Goal: Task Accomplishment & Management: Use online tool/utility

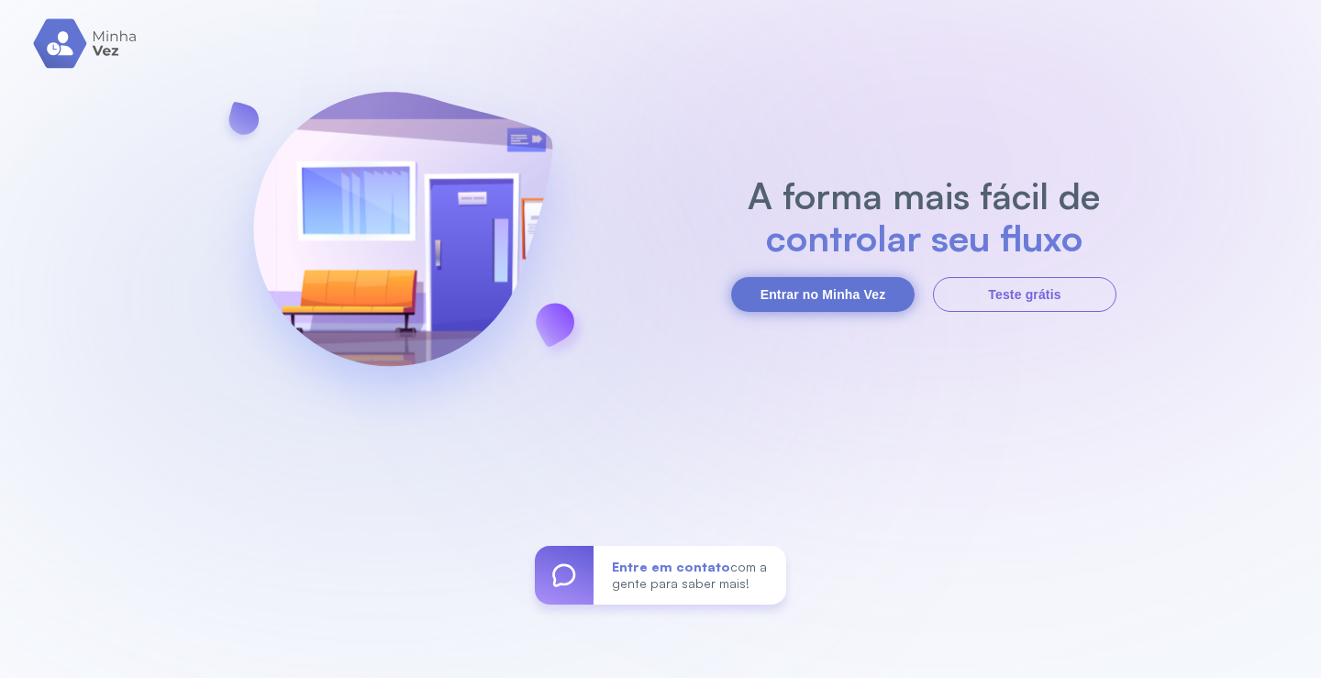
click at [818, 295] on button "Entrar no Minha Vez" at bounding box center [822, 294] width 183 height 35
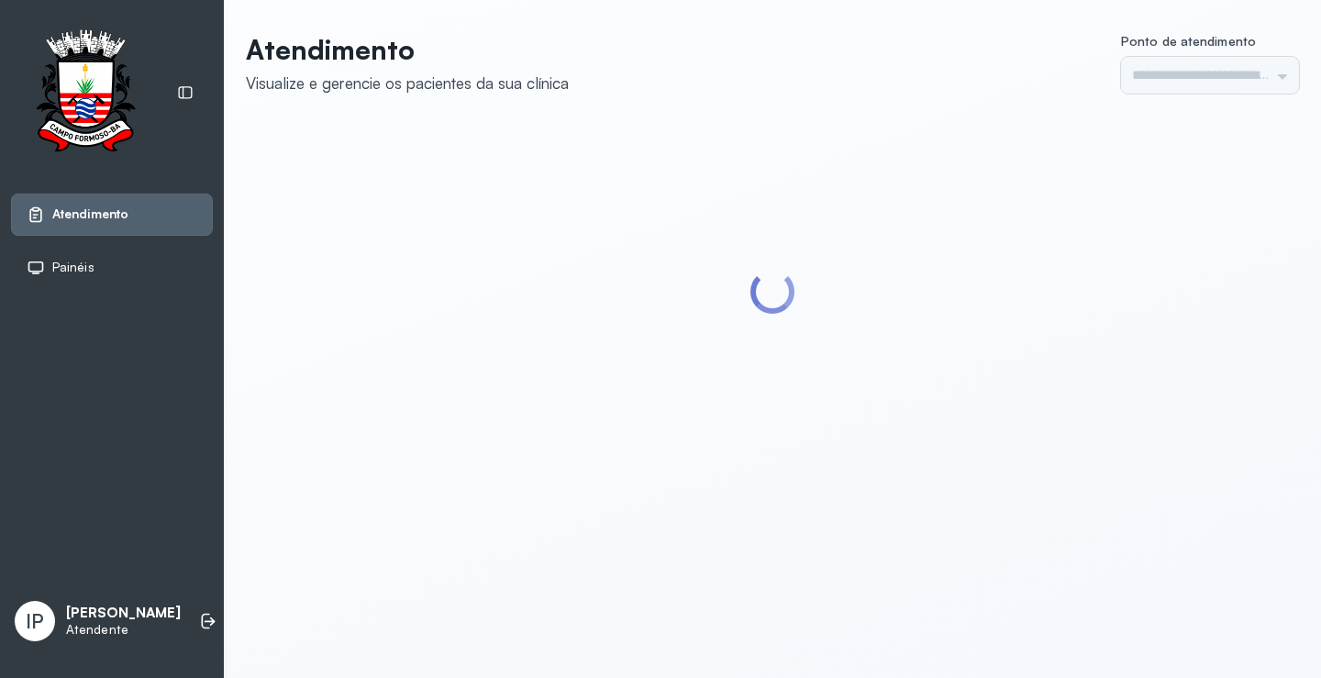
type input "*********"
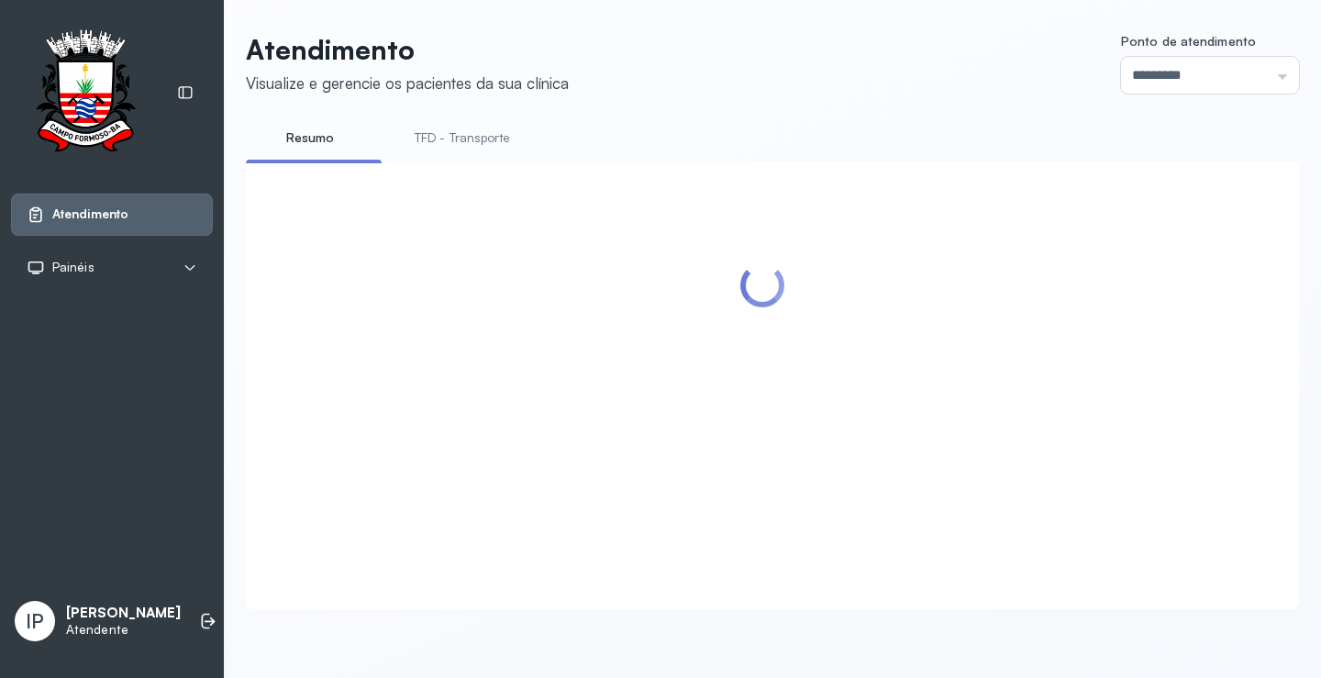
scroll to position [1, 0]
click at [455, 130] on link "TFD - Transporte" at bounding box center [462, 138] width 132 height 30
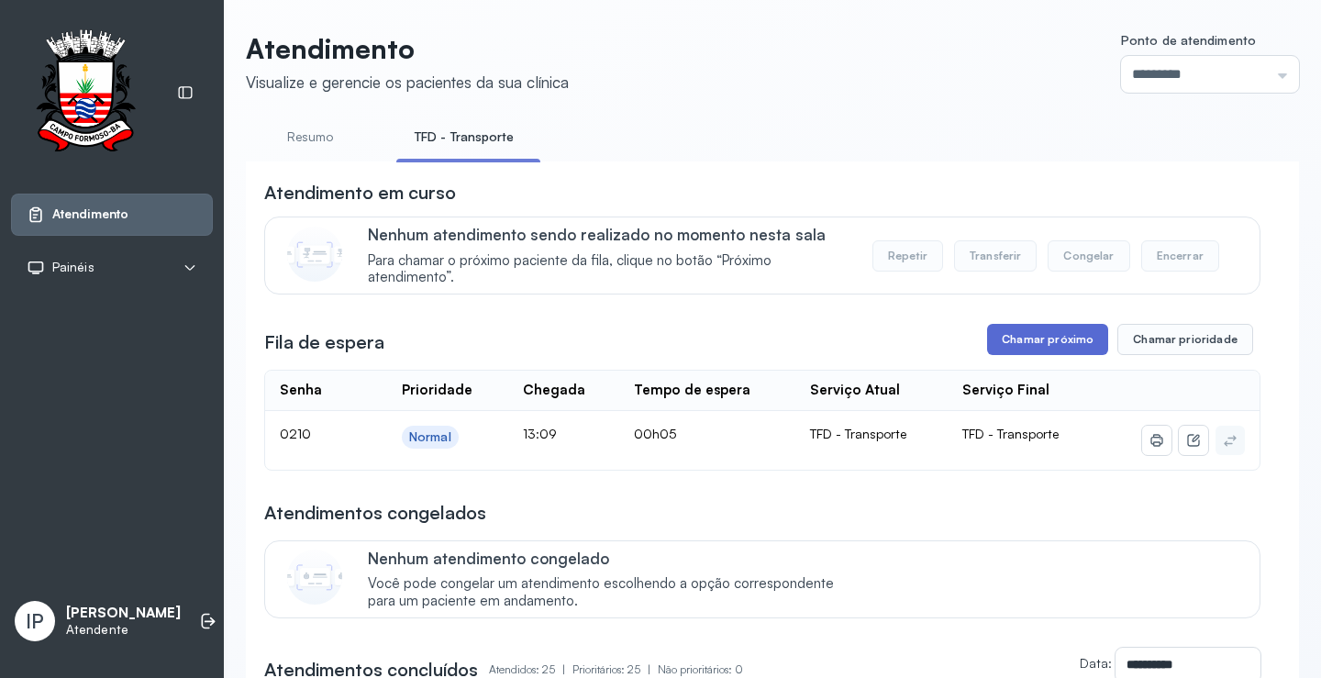
click at [1013, 335] on button "Chamar próximo" at bounding box center [1047, 339] width 121 height 31
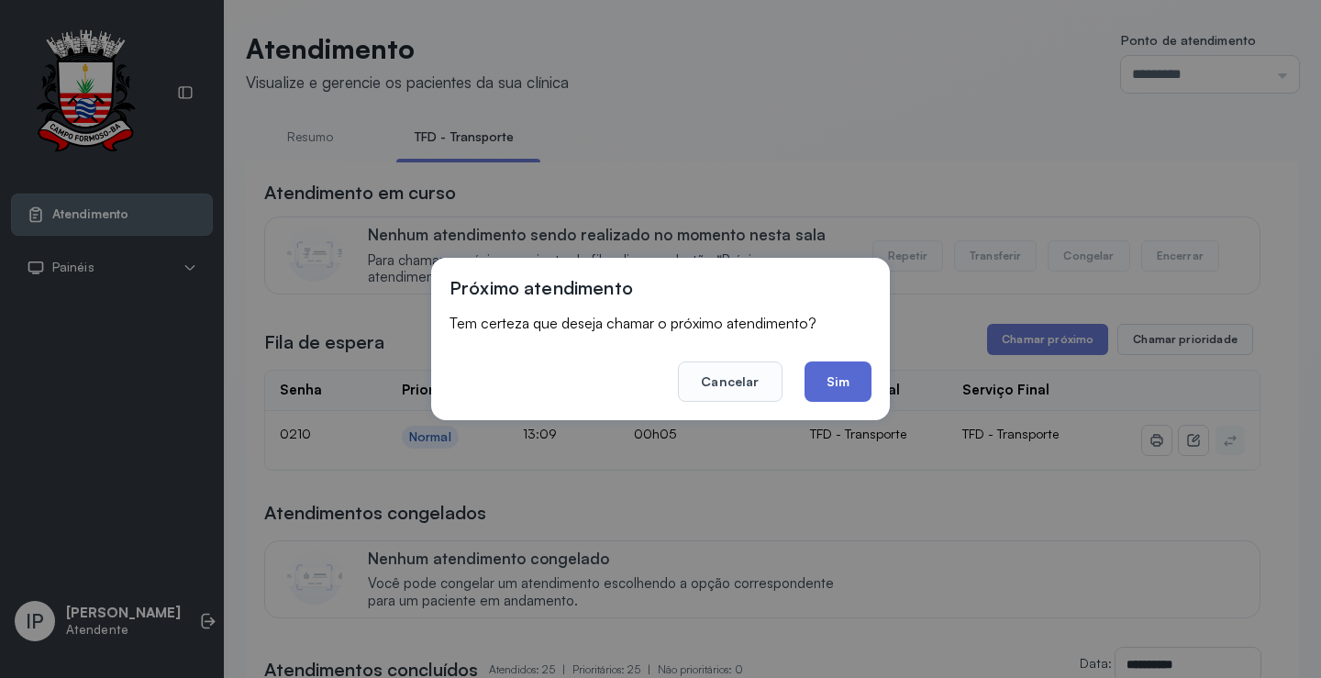
click at [852, 374] on button "Sim" at bounding box center [837, 381] width 67 height 40
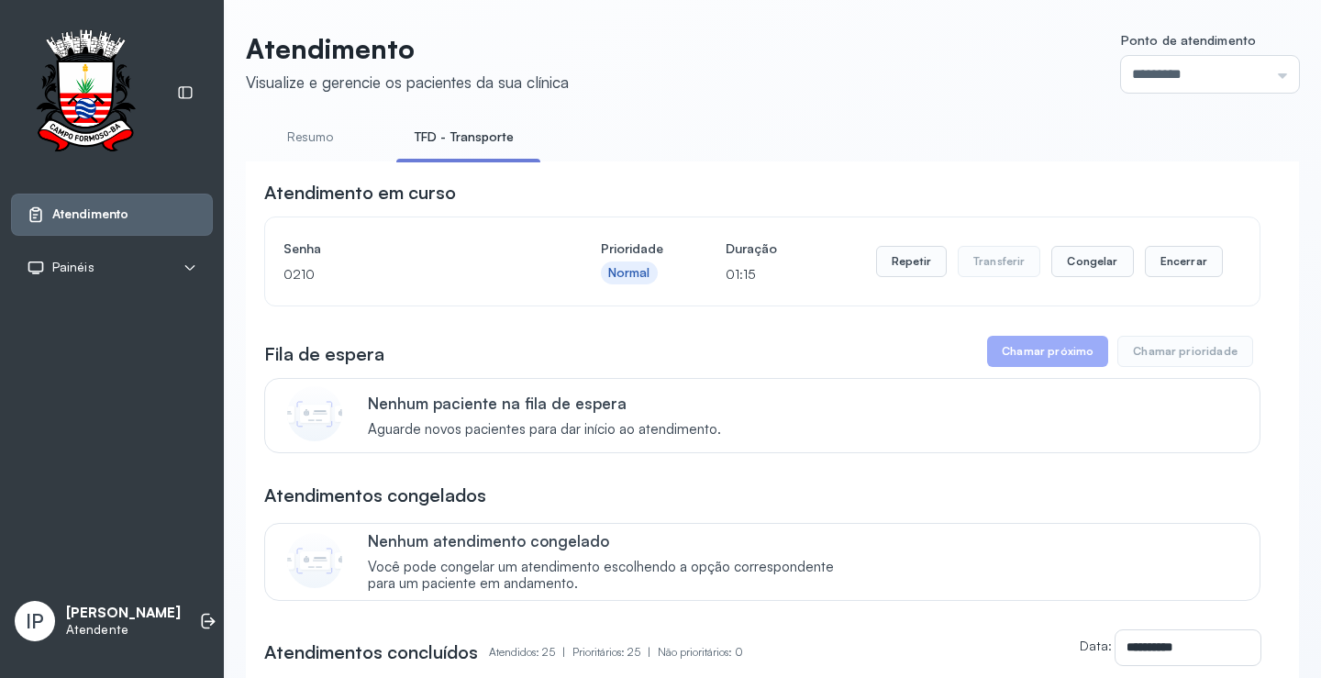
scroll to position [0, 0]
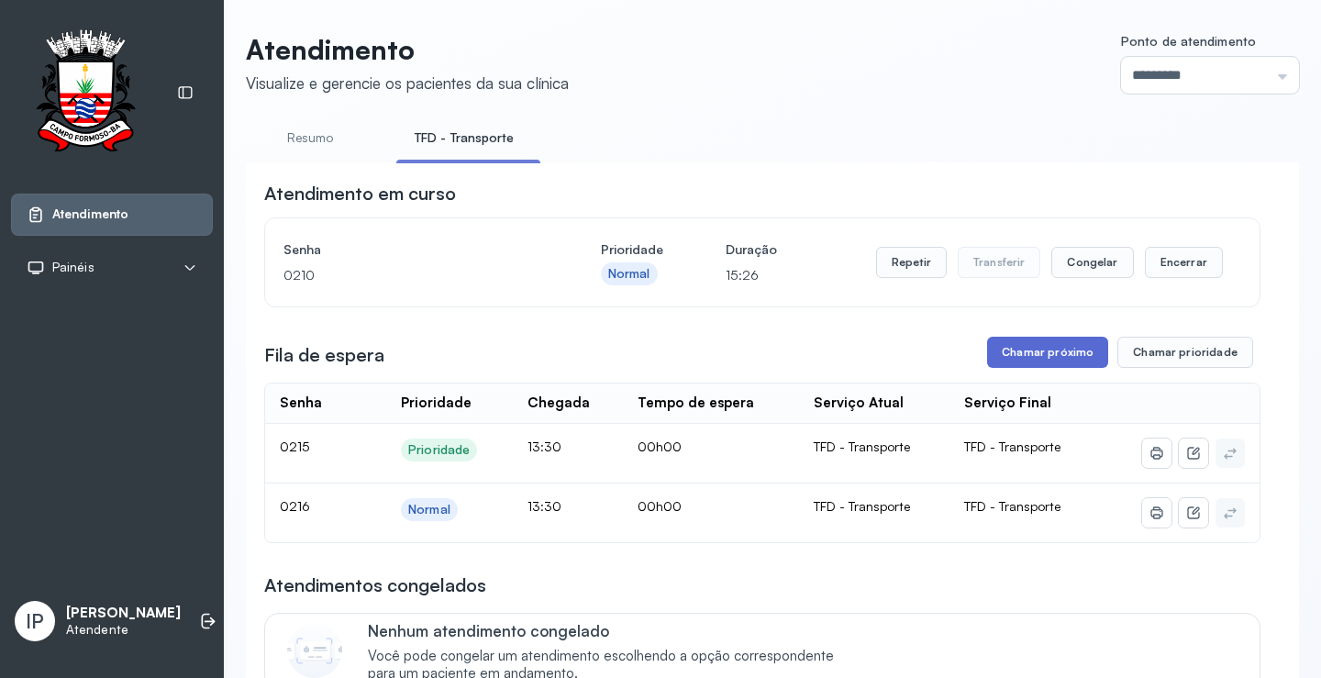
click at [1032, 356] on button "Chamar próximo" at bounding box center [1047, 352] width 121 height 31
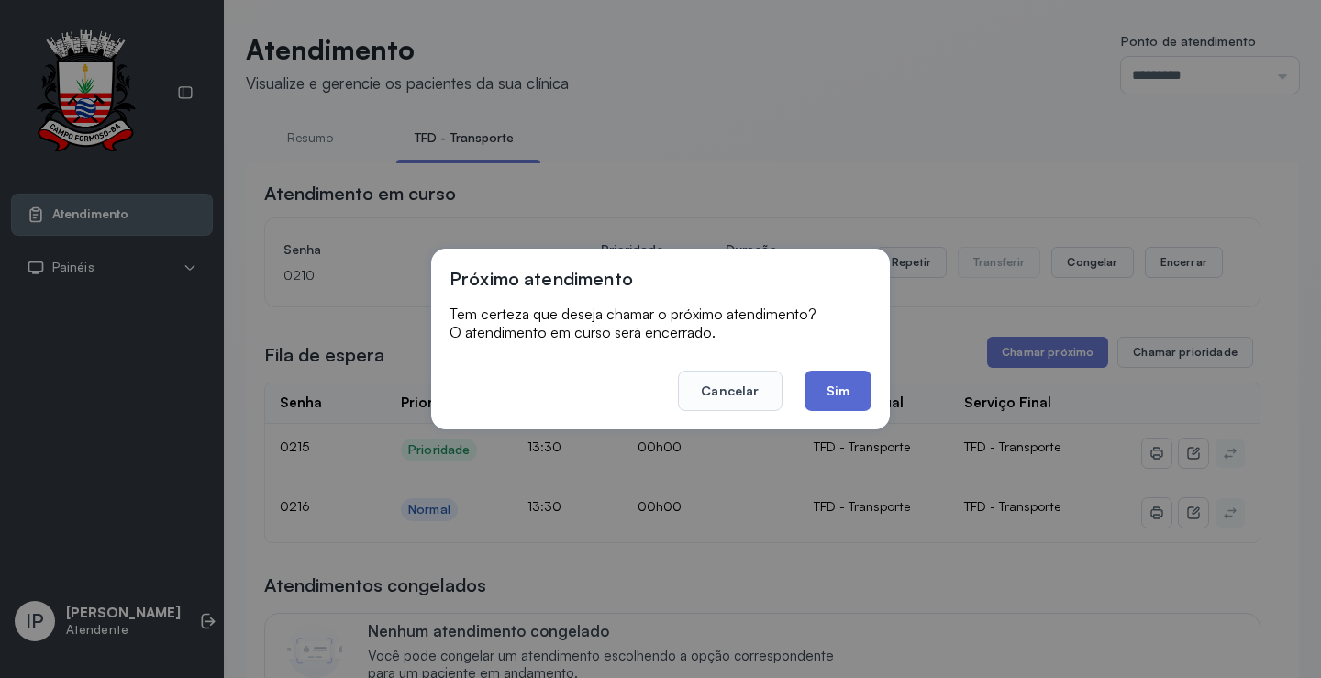
click at [849, 383] on button "Sim" at bounding box center [837, 390] width 67 height 40
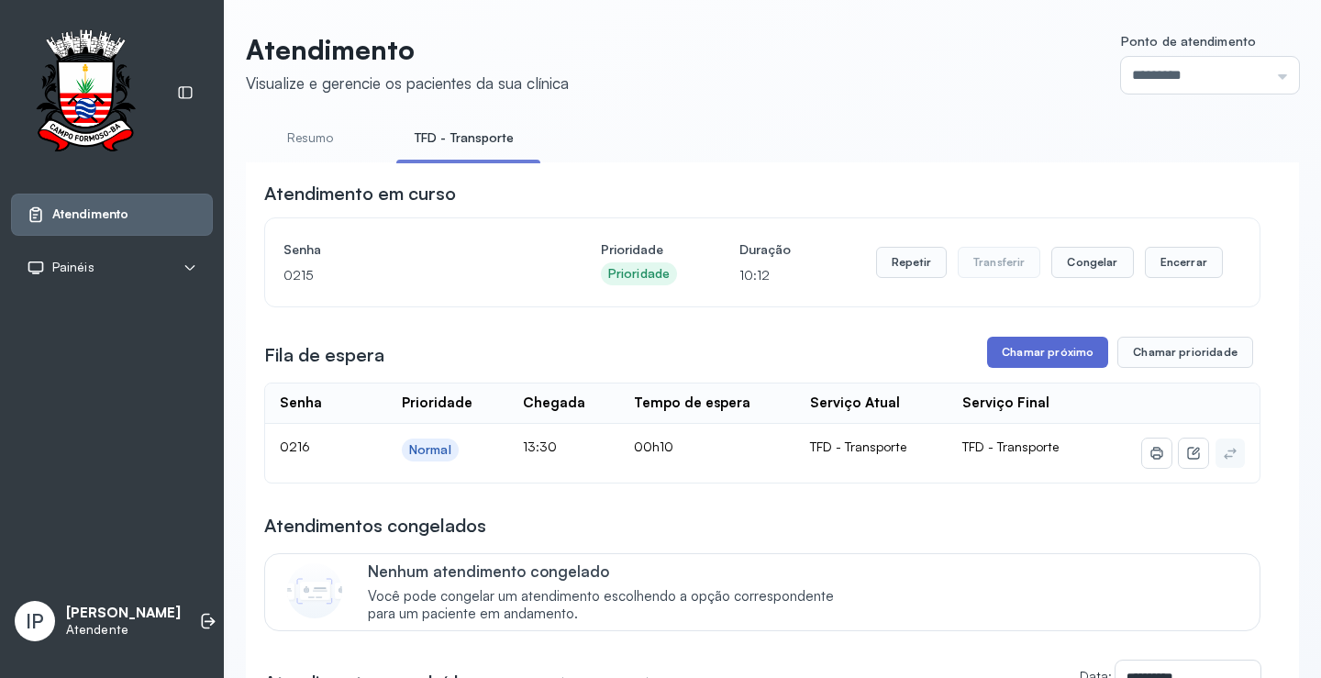
click at [1048, 345] on button "Chamar próximo" at bounding box center [1047, 352] width 121 height 31
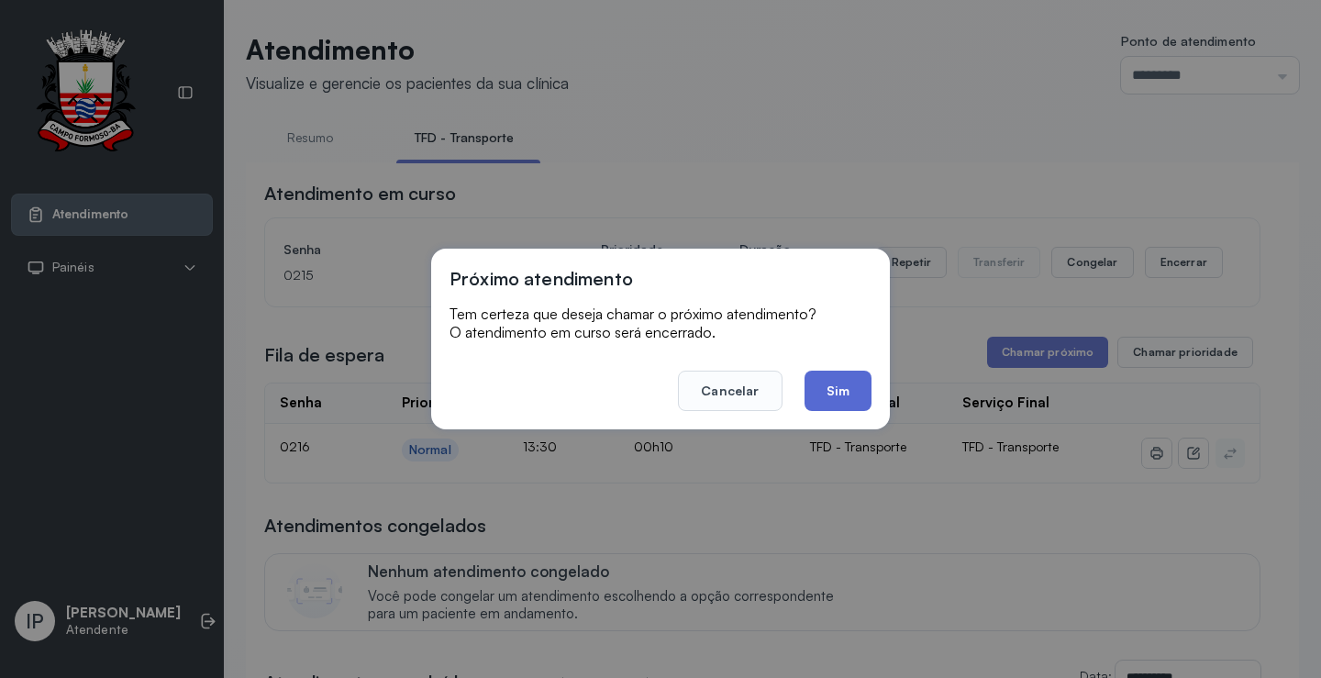
click at [817, 393] on button "Sim" at bounding box center [837, 390] width 67 height 40
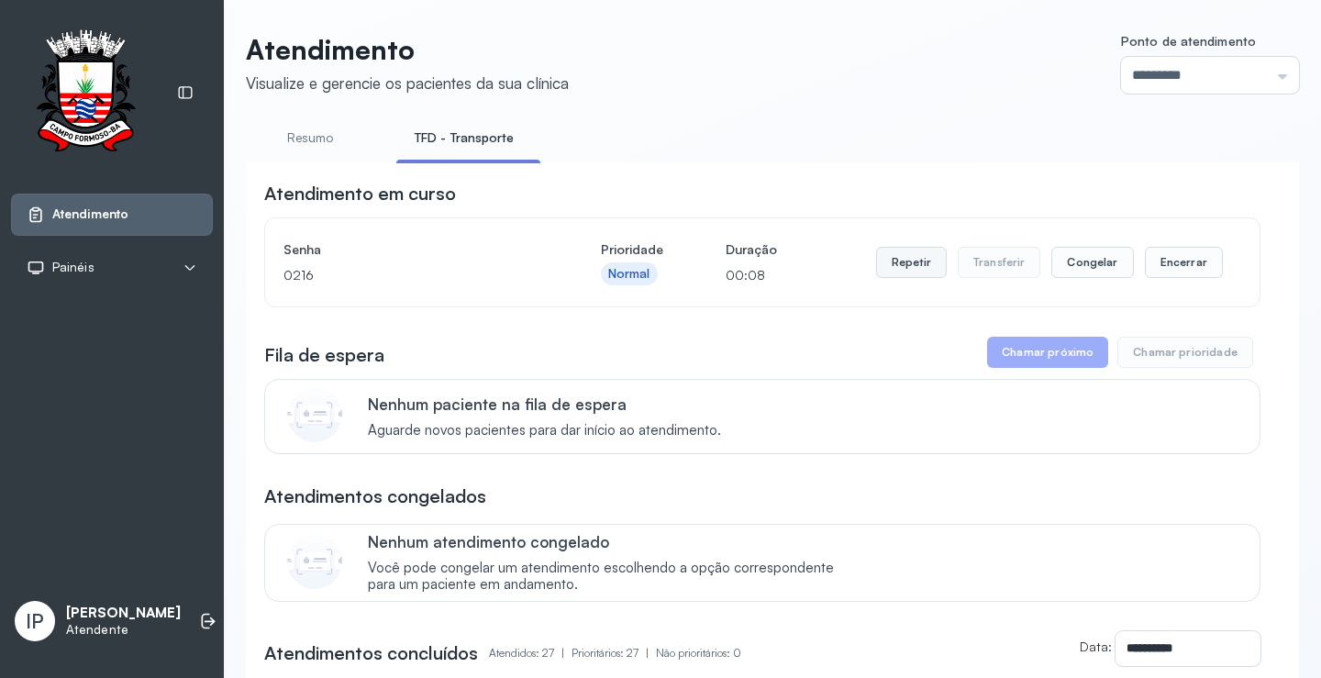
click at [893, 253] on button "Repetir" at bounding box center [911, 262] width 71 height 31
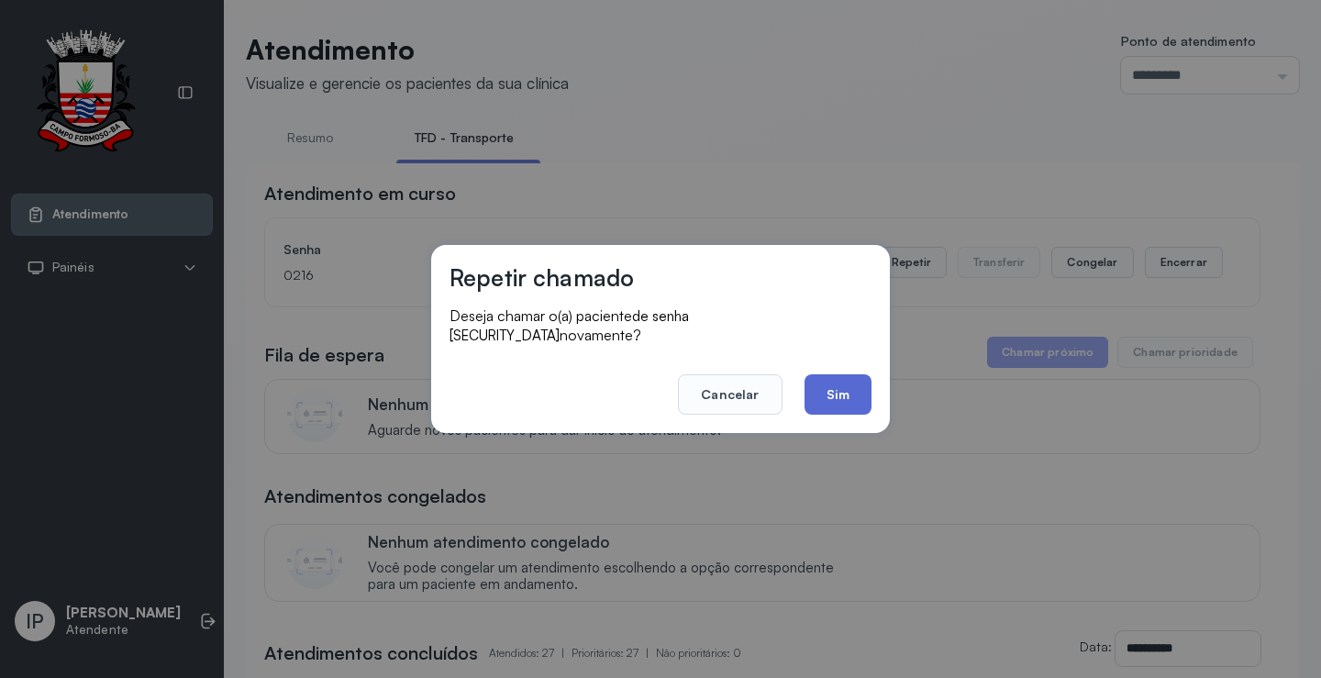
click at [833, 374] on button "Sim" at bounding box center [837, 394] width 67 height 40
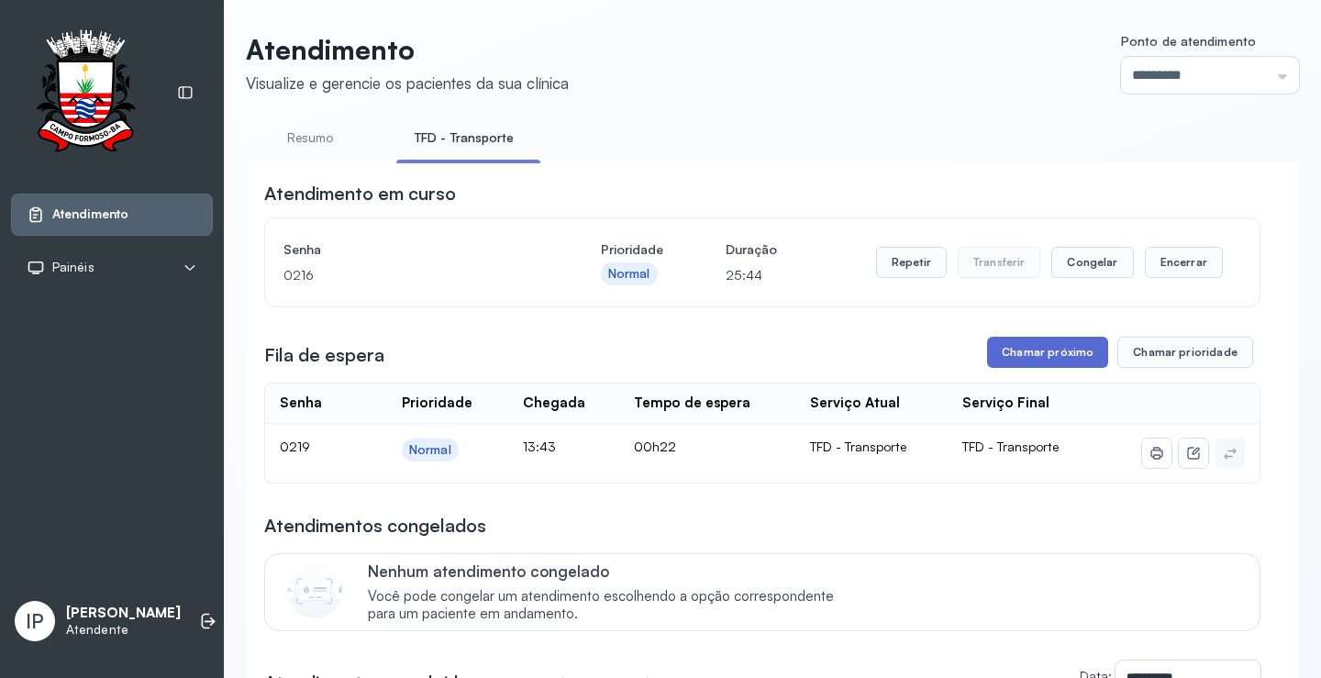
click at [1081, 343] on button "Chamar próximo" at bounding box center [1047, 352] width 121 height 31
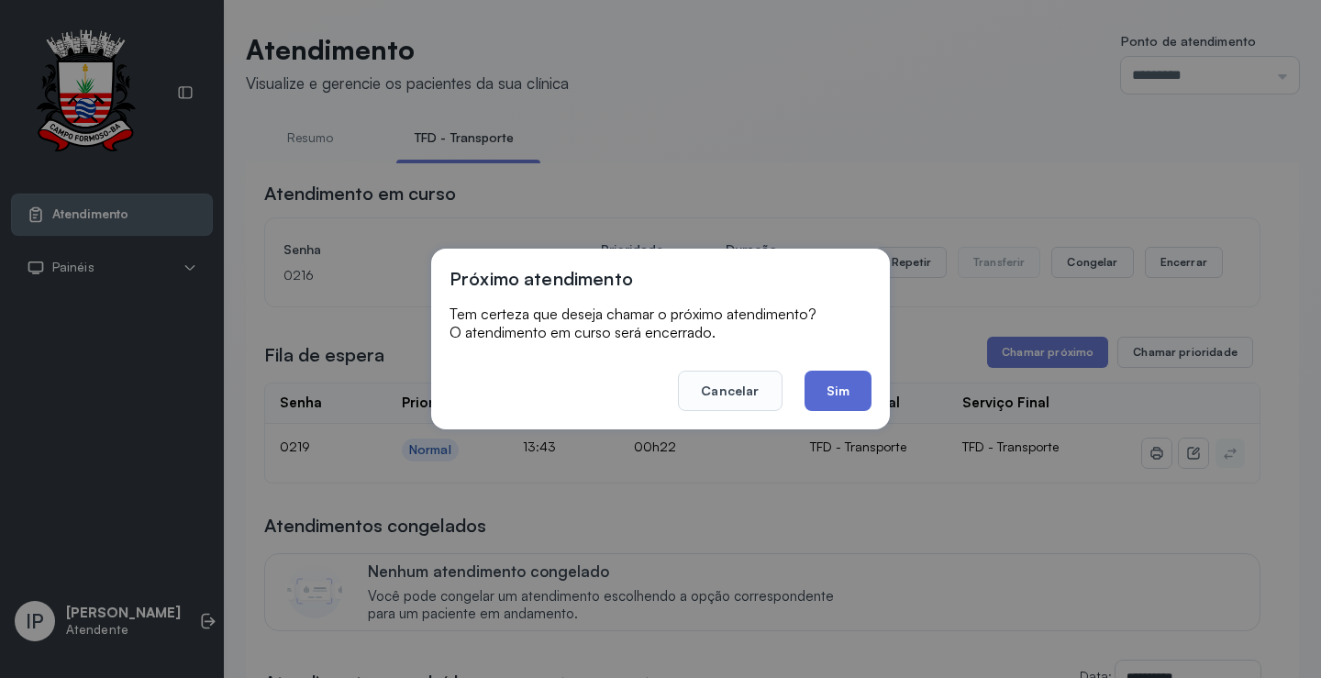
click at [841, 384] on button "Sim" at bounding box center [837, 390] width 67 height 40
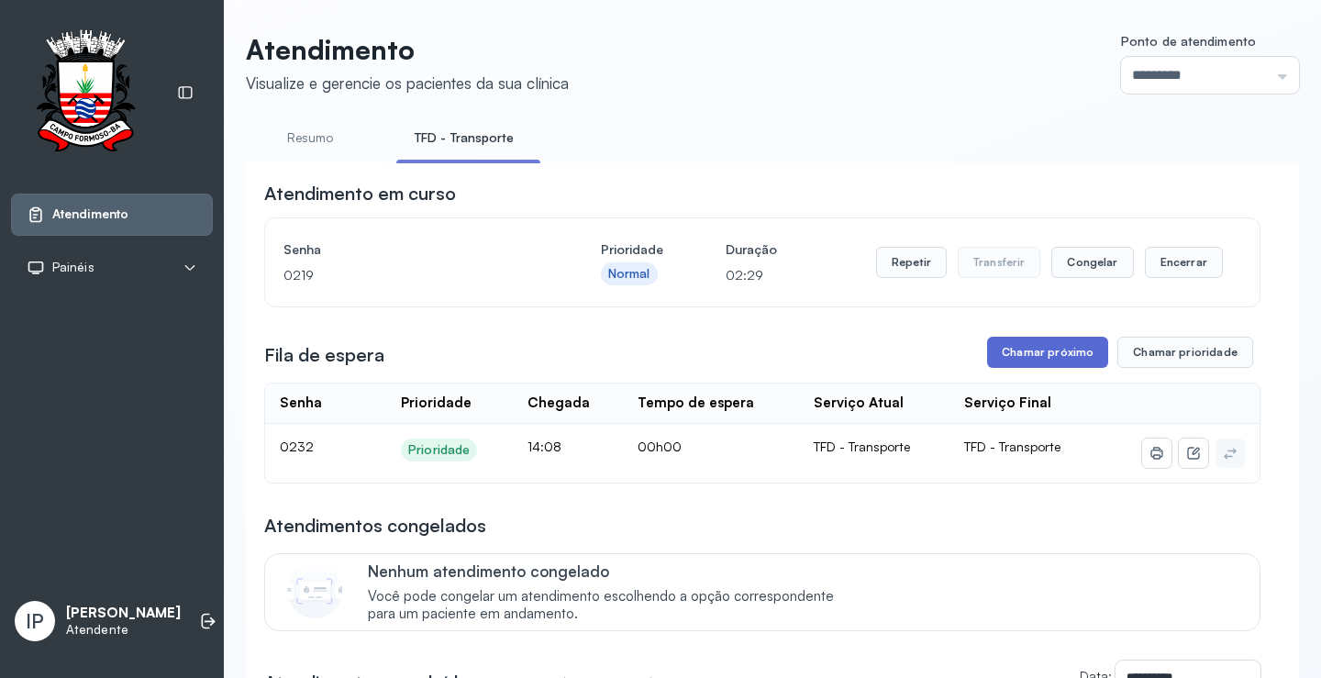
click at [1060, 350] on button "Chamar próximo" at bounding box center [1047, 352] width 121 height 31
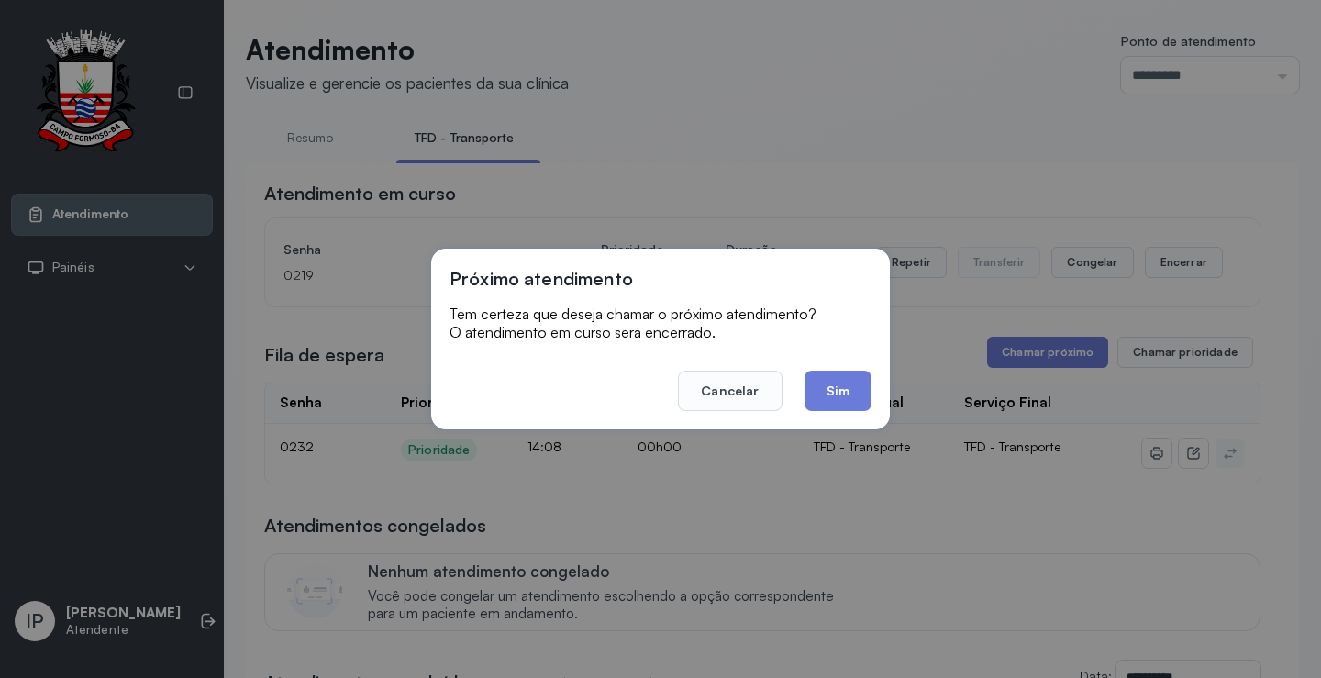
click at [859, 370] on footer "Cancelar Sim" at bounding box center [660, 378] width 422 height 66
click at [866, 392] on button "Sim" at bounding box center [837, 390] width 67 height 40
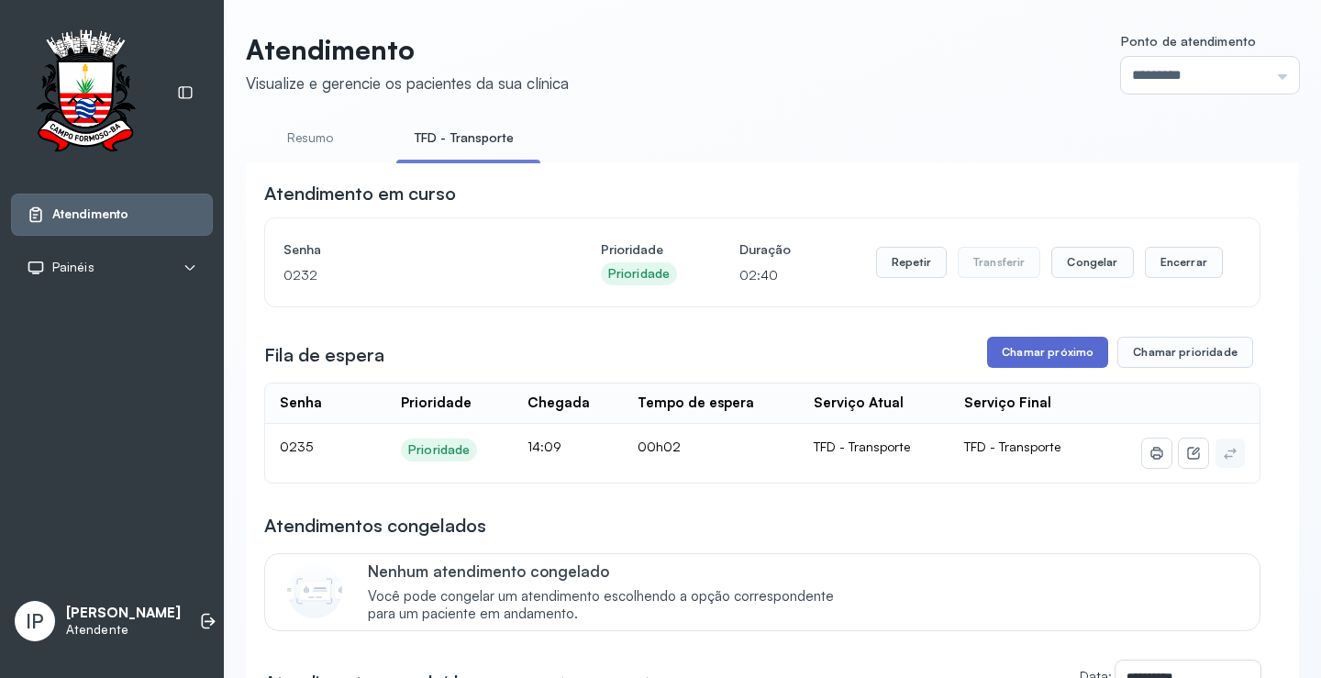
click at [1061, 350] on button "Chamar próximo" at bounding box center [1047, 352] width 121 height 31
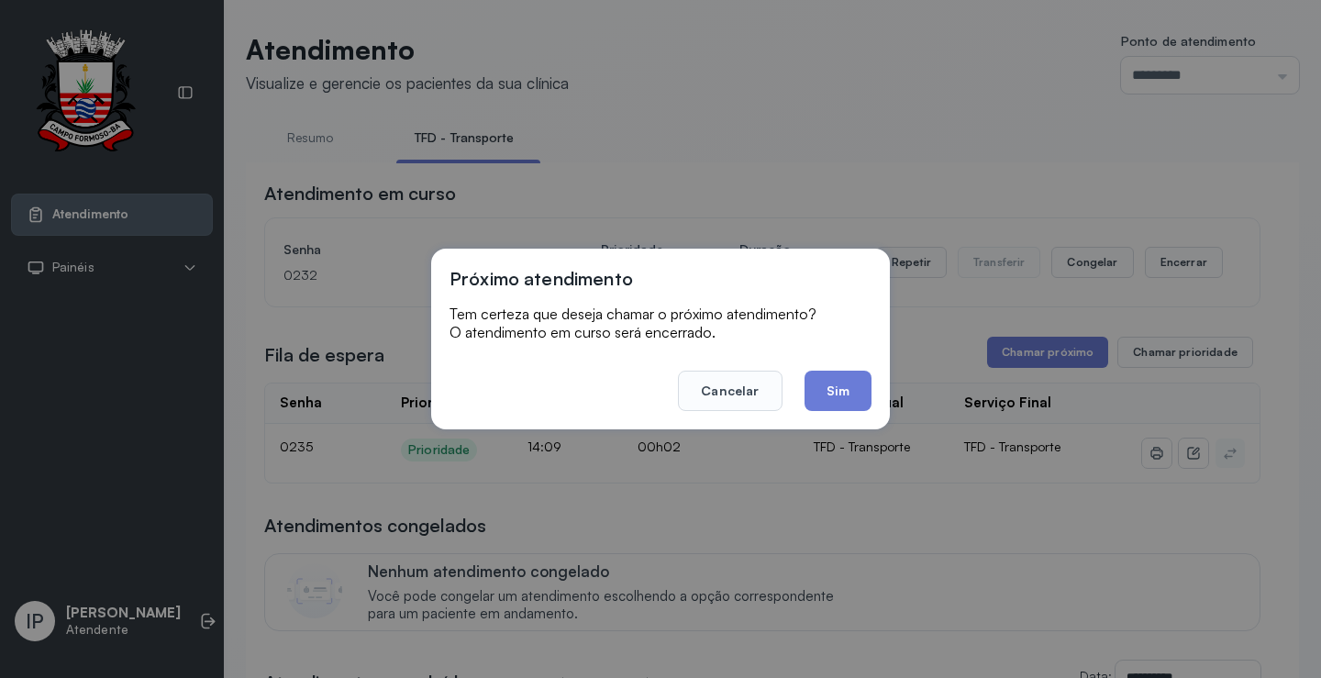
click at [817, 395] on button "Sim" at bounding box center [837, 390] width 67 height 40
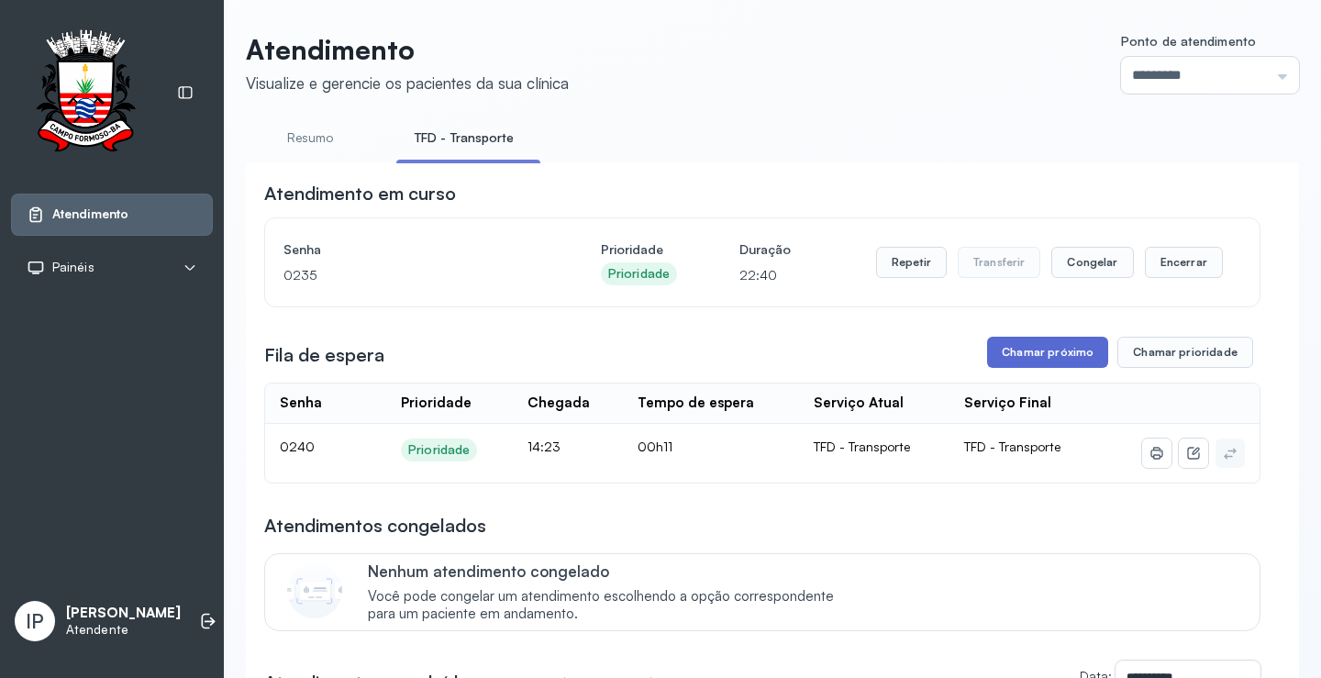
click at [1061, 351] on button "Chamar próximo" at bounding box center [1047, 352] width 121 height 31
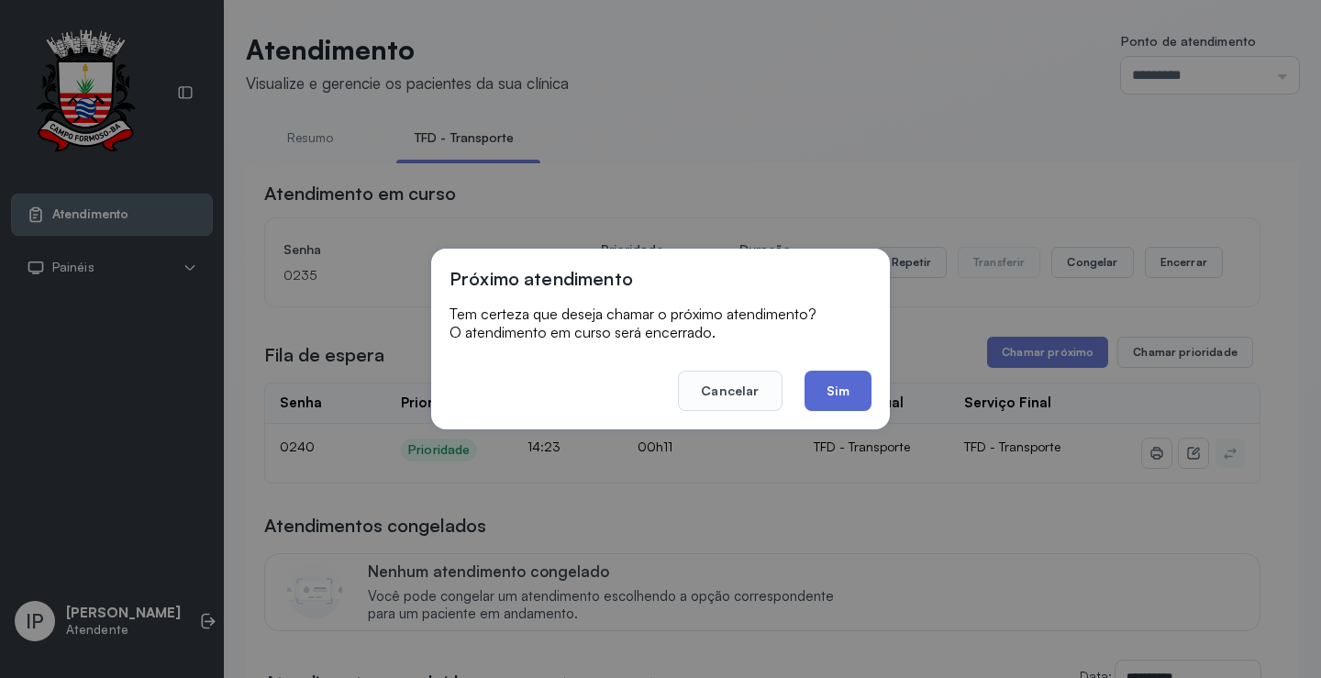
click at [816, 381] on button "Sim" at bounding box center [837, 390] width 67 height 40
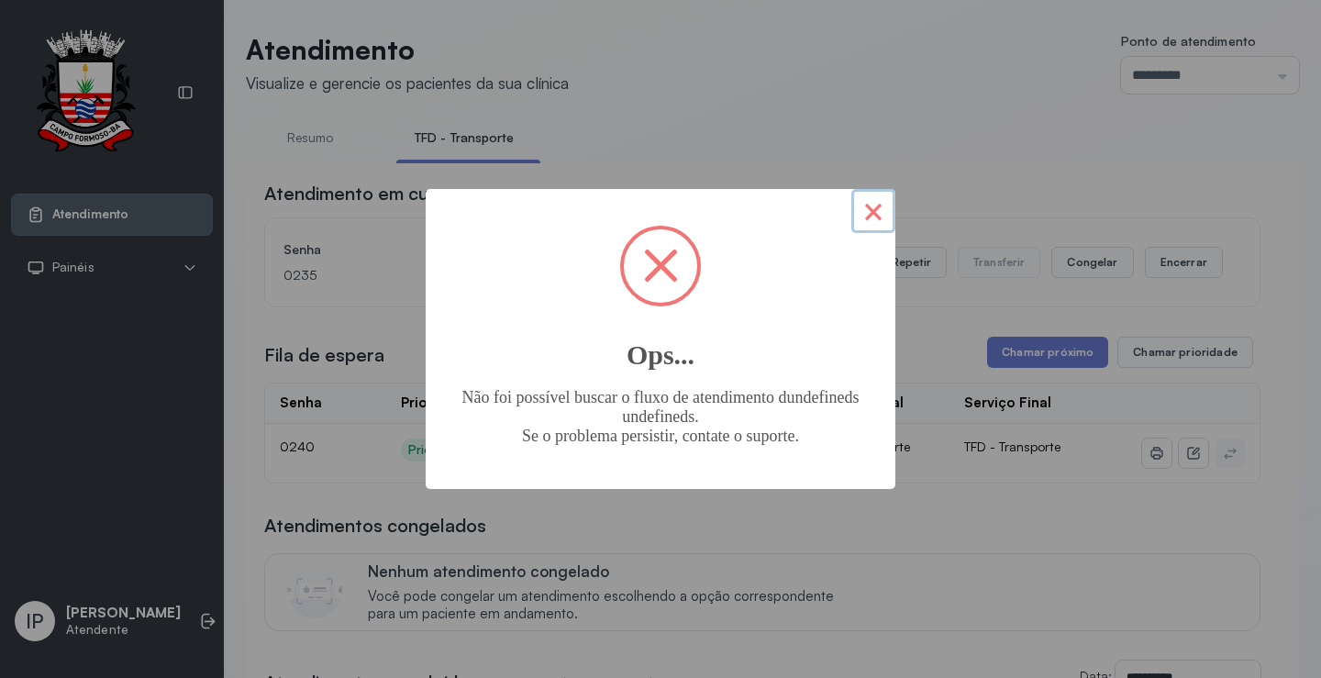
click at [865, 202] on button "×" at bounding box center [873, 211] width 44 height 44
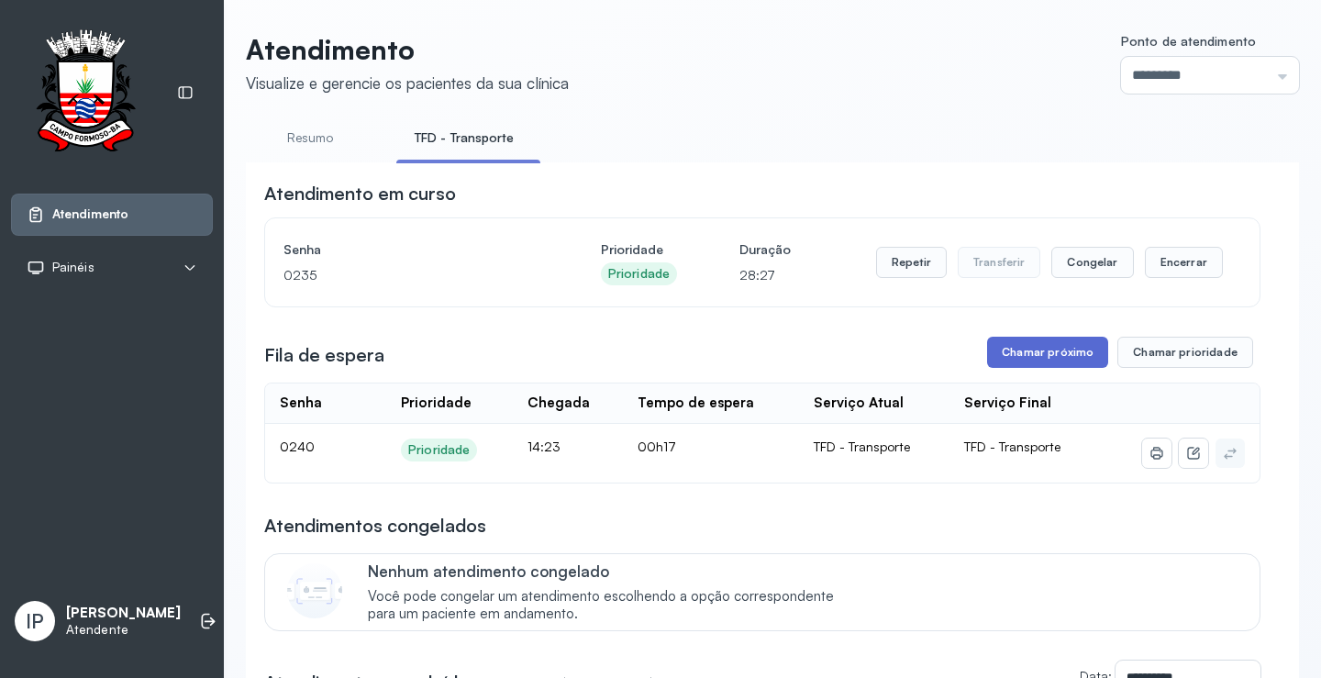
click at [1043, 358] on button "Chamar próximo" at bounding box center [1047, 352] width 121 height 31
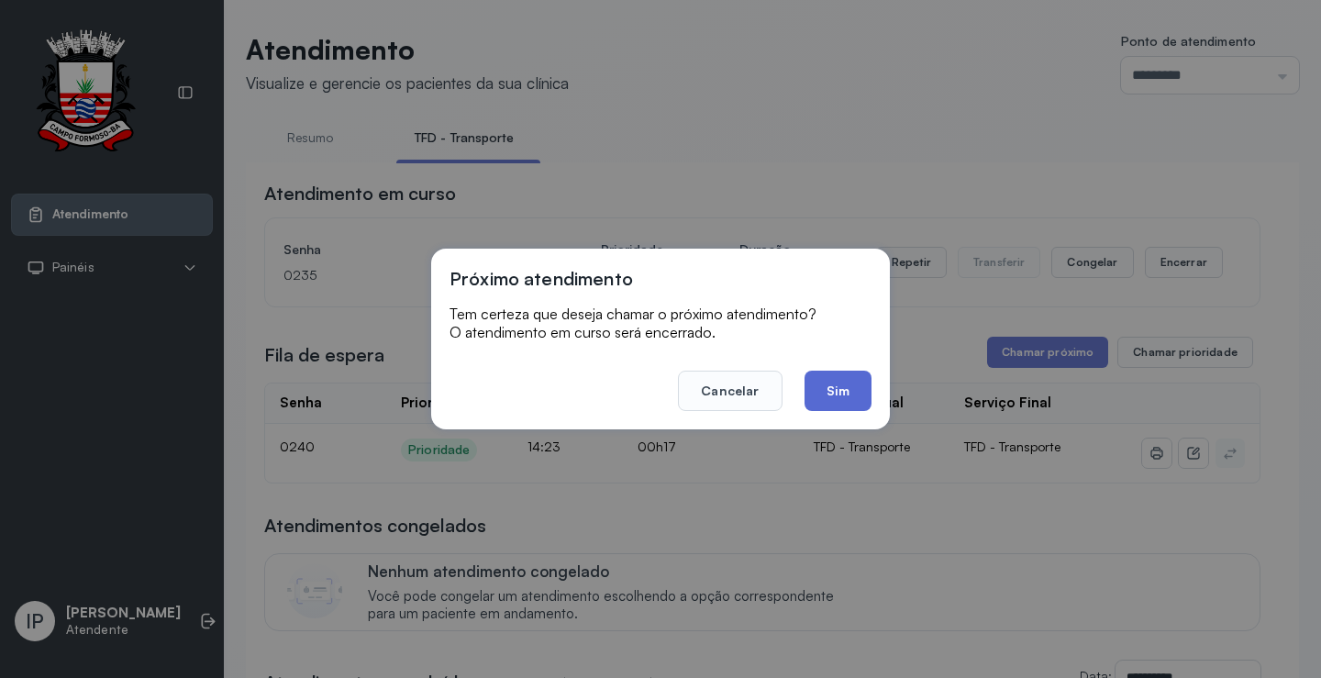
click at [846, 398] on button "Sim" at bounding box center [837, 390] width 67 height 40
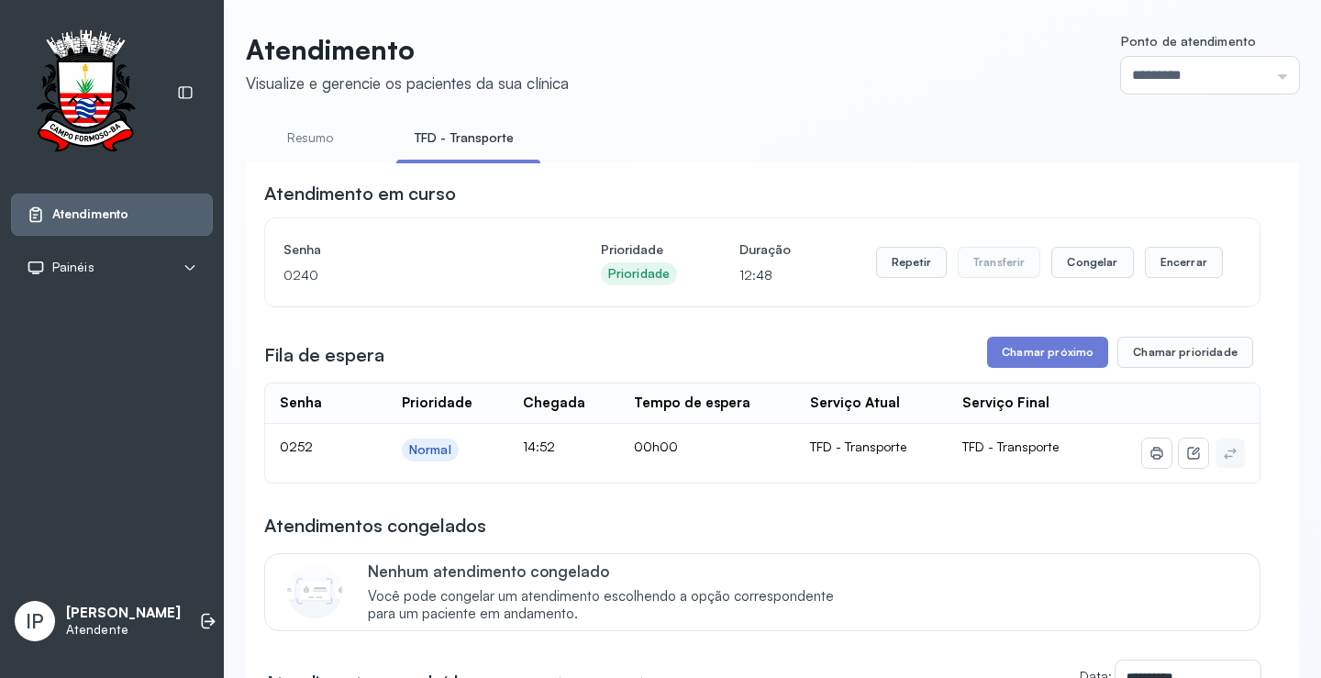
click at [1045, 345] on button "Chamar próximo" at bounding box center [1047, 352] width 121 height 31
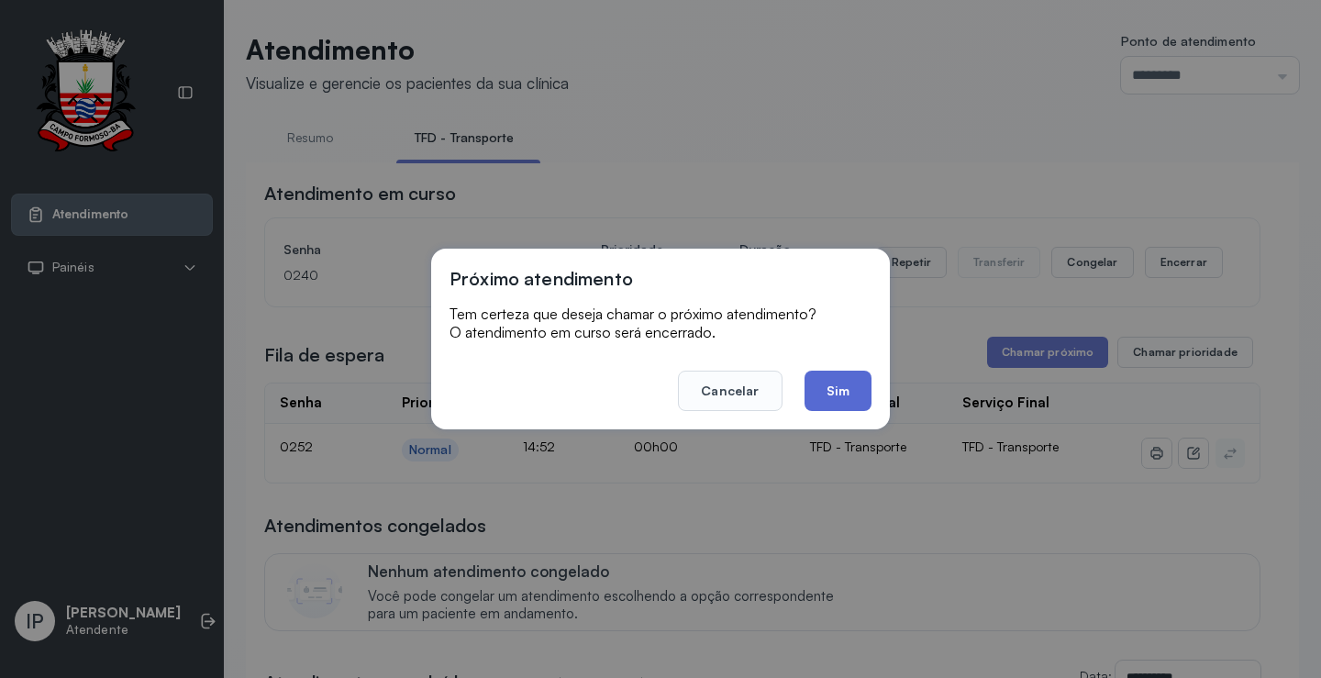
click at [850, 380] on button "Sim" at bounding box center [837, 390] width 67 height 40
